Goal: Information Seeking & Learning: Find specific fact

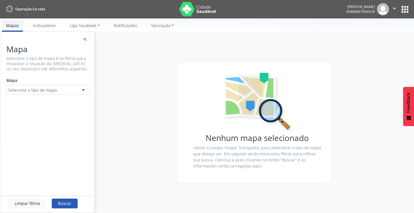
click at [404, 11] on button "apps" at bounding box center [405, 9] width 10 height 10
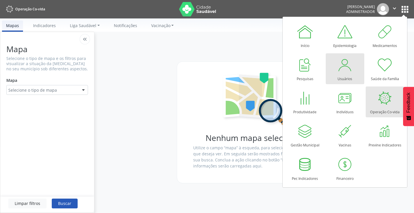
click at [343, 79] on div "Usuários" at bounding box center [345, 77] width 15 height 8
click at [343, 74] on div "Usuários" at bounding box center [345, 77] width 15 height 8
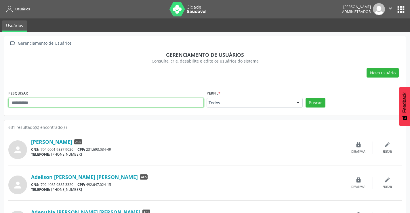
click at [26, 102] on input "text" at bounding box center [105, 103] width 195 height 10
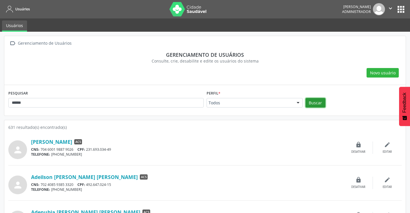
click at [316, 102] on button "Buscar" at bounding box center [316, 103] width 20 height 10
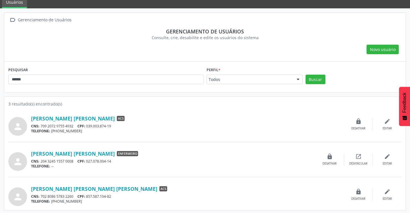
scroll to position [25, 0]
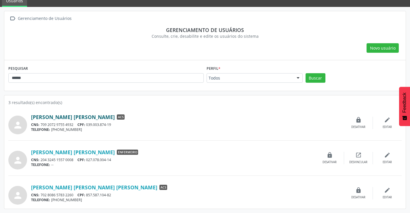
click at [94, 117] on link "Elaine Cristina Ferreira de Santana" at bounding box center [73, 117] width 84 height 6
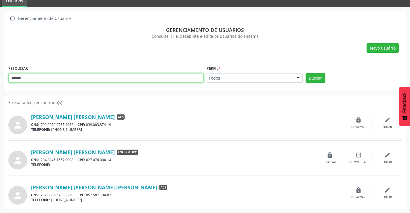
click at [29, 78] on input "******" at bounding box center [105, 78] width 195 height 10
type input "*"
type input "*****"
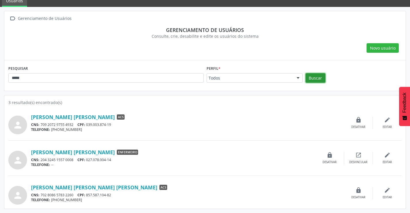
click at [318, 78] on button "Buscar" at bounding box center [316, 78] width 20 height 10
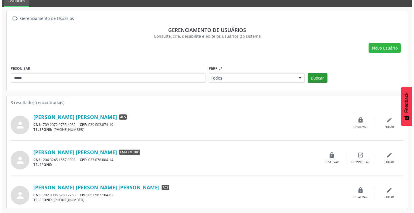
scroll to position [0, 0]
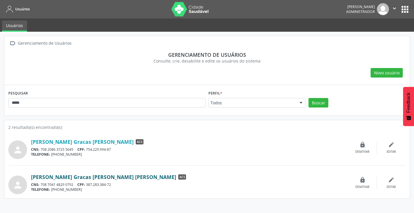
click at [82, 178] on link "Maria das Gracas Oliveira Braga" at bounding box center [103, 177] width 145 height 6
